Goal: Check status: Check status

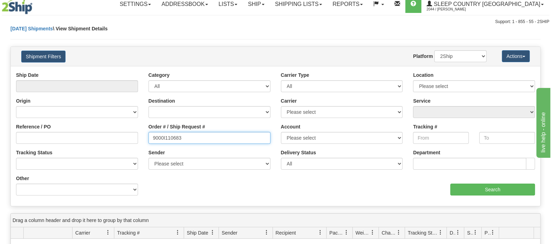
drag, startPoint x: 166, startPoint y: 131, endPoint x: 125, endPoint y: 129, distance: 40.8
click at [121, 71] on div "Reference / PO Order # / Ship Request # 9000I110683 Account Please select Canad…" at bounding box center [275, 71] width 529 height 0
paste input "7I128339"
type input "9007I128339"
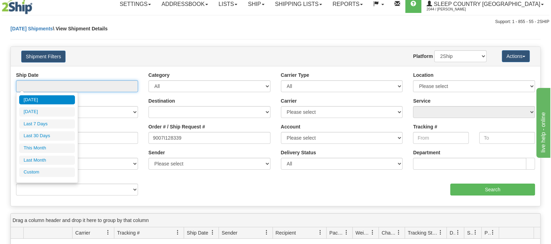
click at [64, 86] on input "text" at bounding box center [77, 86] width 122 height 12
click at [58, 140] on ul "Today Yesterday Last 7 Days Last 30 Days This Month Last Month Custom" at bounding box center [47, 136] width 56 height 82
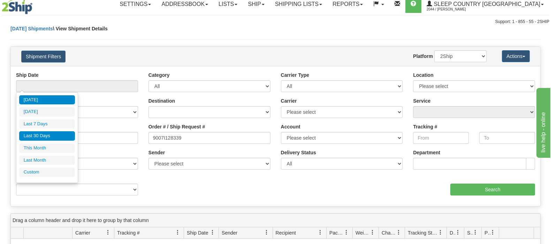
click at [58, 133] on li "Last 30 Days" at bounding box center [47, 135] width 56 height 9
type input "From 09/01/2025 To 09/30/2025"
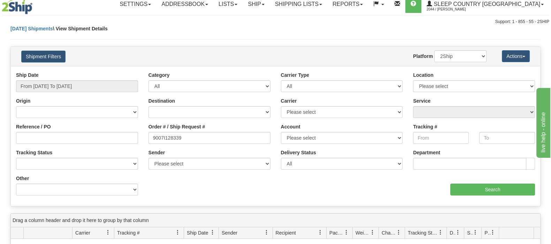
click at [448, 186] on div "aaa Search" at bounding box center [408, 185] width 265 height 21
click at [477, 192] on input "Search" at bounding box center [492, 189] width 85 height 12
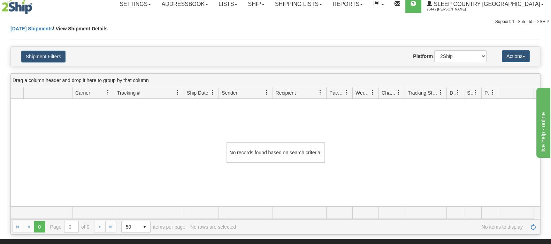
click at [51, 46] on div "Shipment Filters Website Agent Nothing selected Client User Platform 2Ship Impo…" at bounding box center [275, 56] width 530 height 20
click at [53, 54] on button "Shipment Filters" at bounding box center [43, 57] width 44 height 12
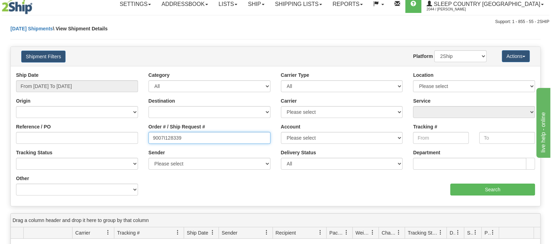
drag, startPoint x: 176, startPoint y: 138, endPoint x: 110, endPoint y: 134, distance: 66.7
click at [109, 71] on div "Reference / PO Order # / Ship Request # 9007I128339 Account Please select Canad…" at bounding box center [275, 71] width 529 height 0
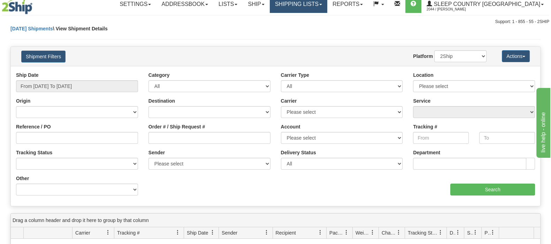
click at [327, 2] on link "Shipping lists" at bounding box center [298, 3] width 57 height 17
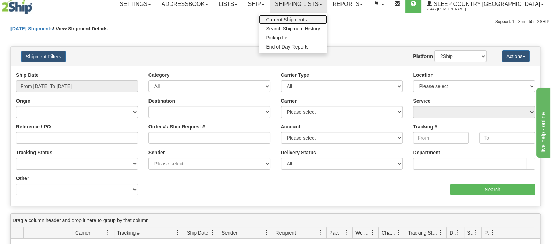
click at [327, 15] on link "Current Shipments" at bounding box center [293, 19] width 68 height 9
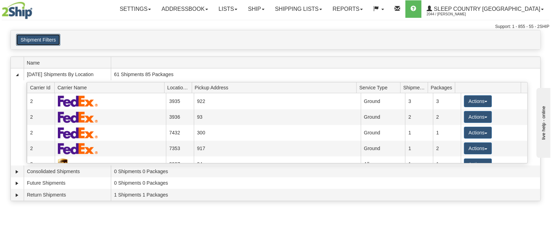
click at [45, 36] on button "Shipment Filters" at bounding box center [38, 40] width 44 height 12
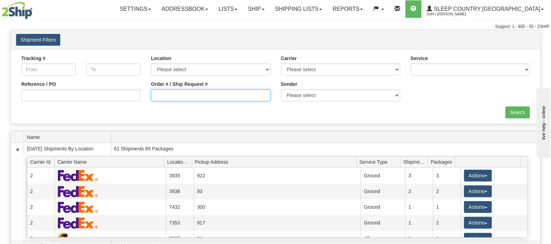
click at [193, 100] on input "Order # / Ship Request #" at bounding box center [210, 95] width 119 height 12
paste input "9007I128339"
type input "9007I128339"
click at [516, 112] on input "Search" at bounding box center [517, 112] width 24 height 12
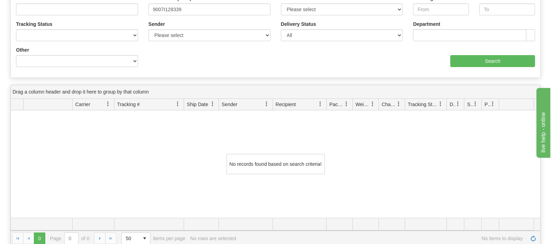
scroll to position [87, 0]
